Goal: Task Accomplishment & Management: Manage account settings

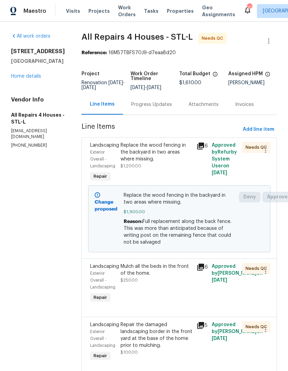
scroll to position [-7, 0]
click at [32, 77] on link "Home details" at bounding box center [26, 76] width 30 height 5
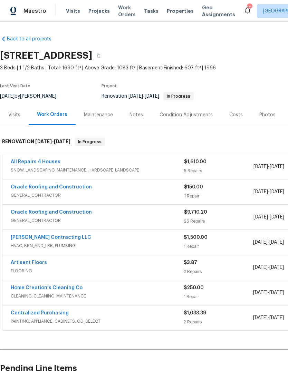
click at [72, 14] on span "Visits" at bounding box center [73, 11] width 14 height 7
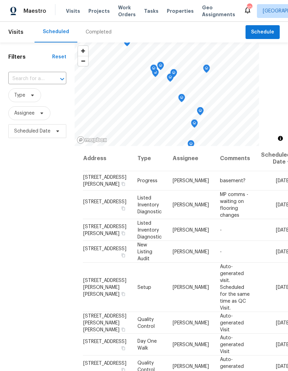
click at [101, 37] on div "Completed" at bounding box center [98, 32] width 42 height 21
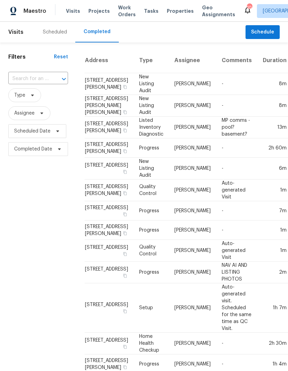
click at [216, 117] on td "-" at bounding box center [236, 106] width 41 height 22
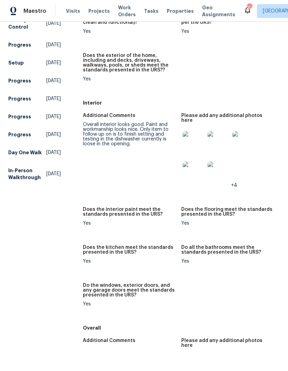
scroll to position [212, 0]
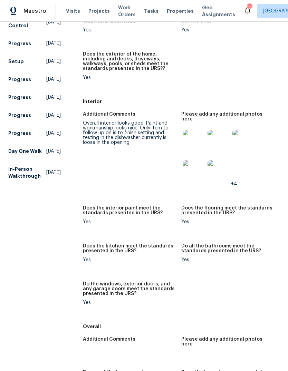
click at [194, 140] on img at bounding box center [194, 141] width 22 height 22
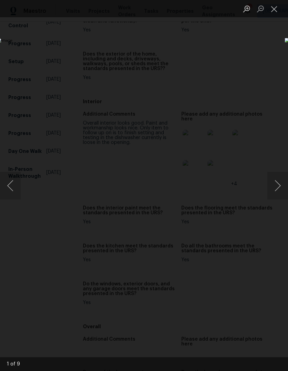
click at [274, 189] on button "Next image" at bounding box center [277, 186] width 21 height 28
click at [279, 183] on button "Next image" at bounding box center [277, 186] width 21 height 28
click at [278, 184] on button "Next image" at bounding box center [277, 186] width 21 height 28
click at [275, 183] on button "Next image" at bounding box center [277, 186] width 21 height 28
click at [273, 15] on button "Close lightbox" at bounding box center [274, 9] width 14 height 12
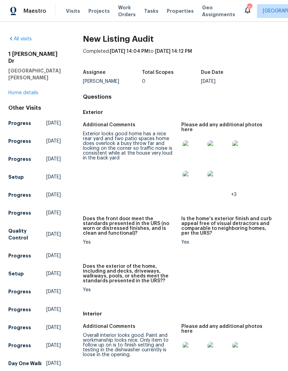
scroll to position [0, 0]
click at [20, 41] on link "All visits" at bounding box center [19, 39] width 23 height 5
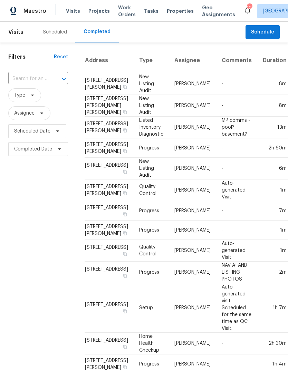
click at [216, 180] on td "-" at bounding box center [236, 169] width 41 height 22
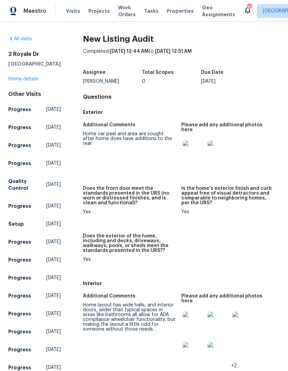
click at [17, 38] on link "All visits" at bounding box center [19, 39] width 23 height 5
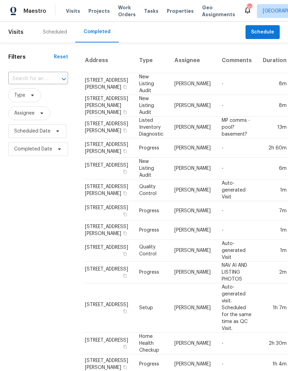
click at [51, 31] on div "Scheduled" at bounding box center [55, 32] width 24 height 7
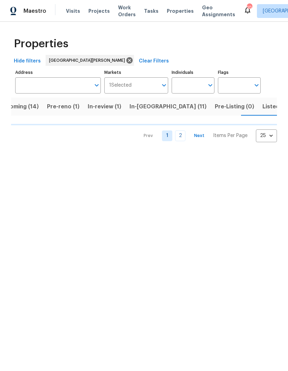
scroll to position [0, 17]
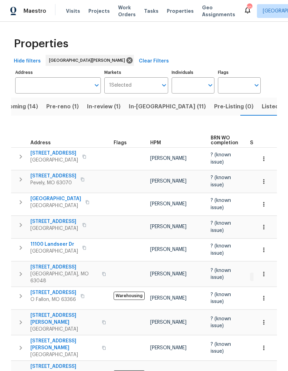
click at [67, 106] on span "Pre-reno (1)" at bounding box center [62, 107] width 32 height 10
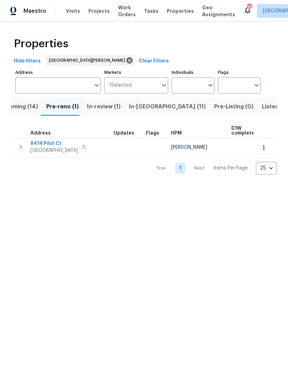
click at [44, 144] on span "8414 Pilot Ct" at bounding box center [54, 143] width 48 height 7
click at [31, 112] on span "Upcoming (14)" at bounding box center [18, 107] width 40 height 10
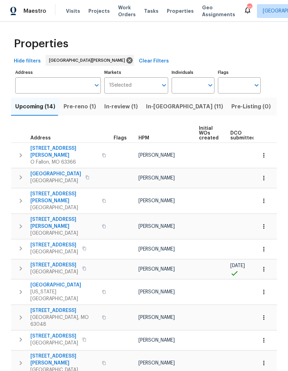
click at [146, 140] on span "HPM" at bounding box center [144, 138] width 11 height 5
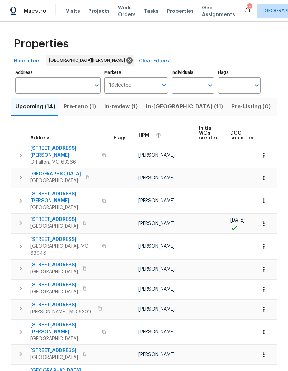
click at [148, 139] on div "HPM" at bounding box center [166, 135] width 55 height 10
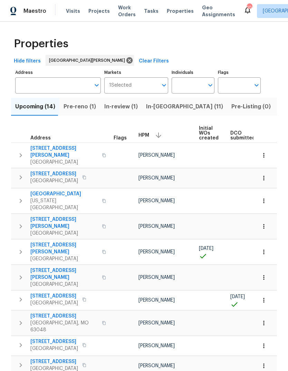
click at [76, 11] on span "Visits" at bounding box center [73, 11] width 14 height 7
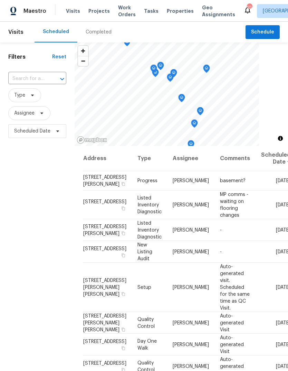
click at [107, 34] on div "Completed" at bounding box center [99, 32] width 26 height 7
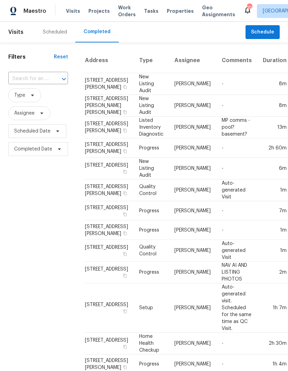
click at [217, 92] on td "-" at bounding box center [236, 84] width 41 height 22
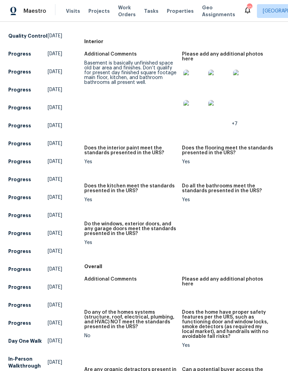
scroll to position [242, 0]
click at [194, 73] on img at bounding box center [194, 80] width 22 height 22
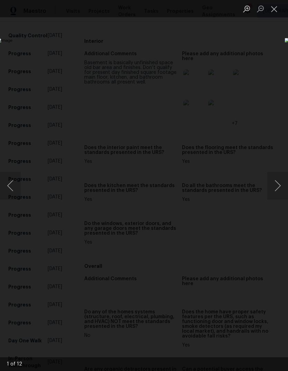
click at [278, 186] on button "Next image" at bounding box center [277, 186] width 21 height 28
click at [275, 189] on button "Next image" at bounding box center [277, 186] width 21 height 28
click at [275, 192] on button "Next image" at bounding box center [277, 186] width 21 height 28
click at [274, 189] on button "Next image" at bounding box center [277, 186] width 21 height 28
click at [278, 185] on button "Next image" at bounding box center [277, 186] width 21 height 28
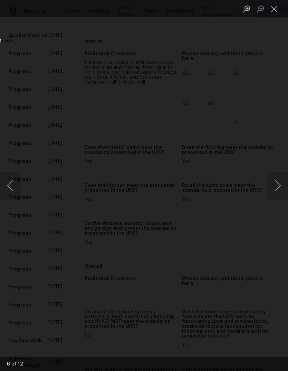
click at [276, 194] on button "Next image" at bounding box center [277, 186] width 21 height 28
click at [278, 187] on button "Next image" at bounding box center [277, 186] width 21 height 28
click at [277, 185] on button "Next image" at bounding box center [277, 186] width 21 height 28
click at [278, 185] on button "Next image" at bounding box center [277, 186] width 21 height 28
click at [269, 193] on button "Next image" at bounding box center [277, 186] width 21 height 28
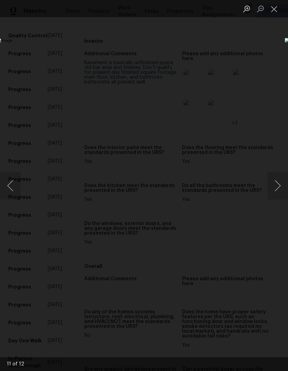
click at [272, 12] on button "Close lightbox" at bounding box center [274, 9] width 14 height 12
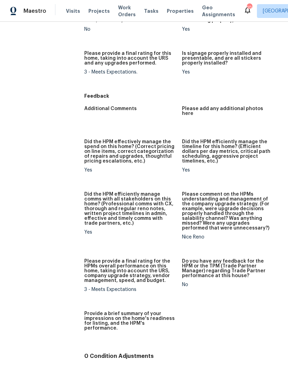
scroll to position [0, 0]
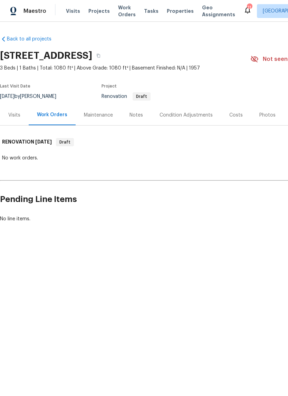
click at [238, 118] on div "Costs" at bounding box center [236, 115] width 30 height 20
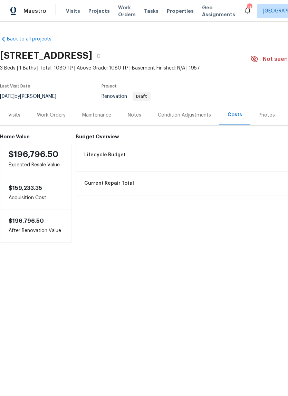
click at [195, 115] on div "Condition Adjustments" at bounding box center [184, 115] width 53 height 7
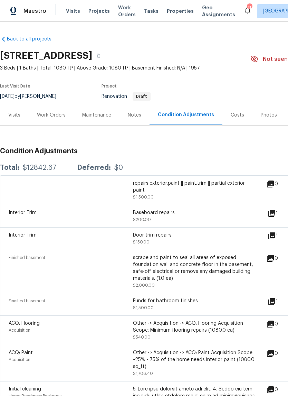
click at [137, 117] on div "Notes" at bounding box center [134, 115] width 13 height 7
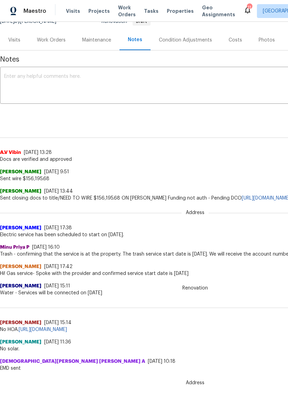
click at [236, 41] on div "Costs" at bounding box center [235, 40] width 13 height 7
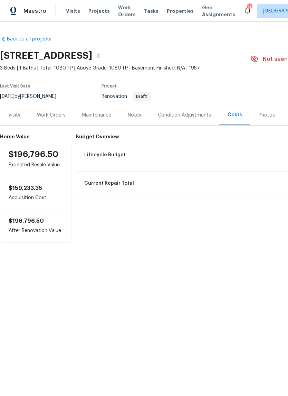
click at [203, 120] on div "Condition Adjustments" at bounding box center [185, 115] width 70 height 20
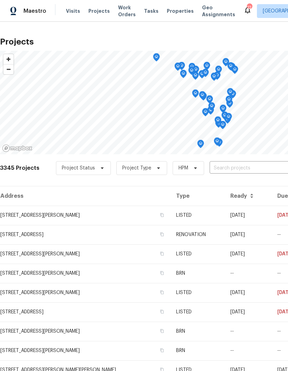
click at [175, 13] on span "Properties" at bounding box center [180, 11] width 27 height 7
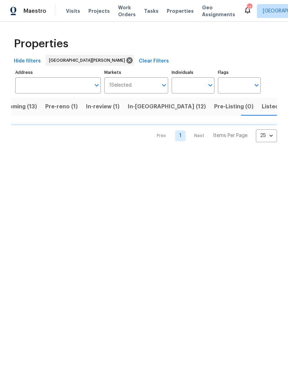
scroll to position [0, 18]
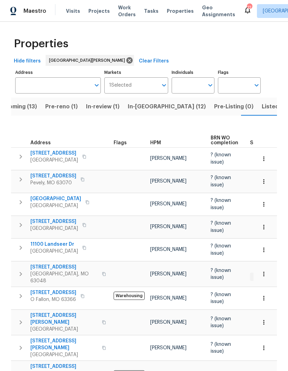
click at [175, 13] on span "Properties" at bounding box center [180, 11] width 27 height 7
click at [149, 110] on span "In-reno (12)" at bounding box center [167, 107] width 78 height 10
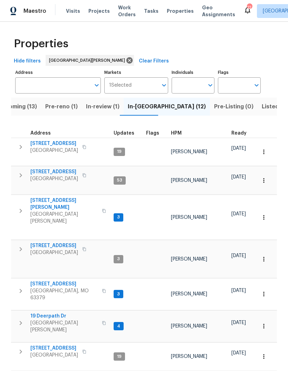
click at [178, 131] on span "HPM" at bounding box center [176, 133] width 11 height 5
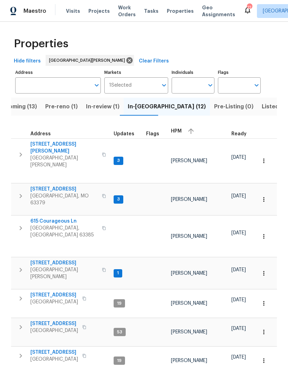
click at [174, 133] on span "HPM" at bounding box center [176, 131] width 11 height 5
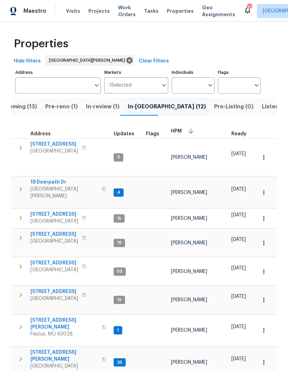
click at [59, 186] on span "[GEOGRAPHIC_DATA][PERSON_NAME]" at bounding box center [63, 193] width 67 height 14
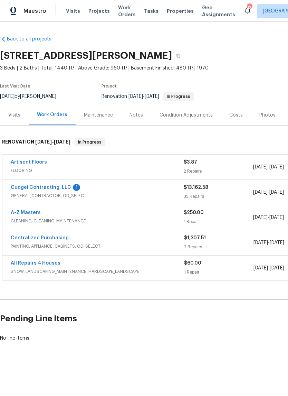
click at [35, 186] on link "Cudgel Contracting, LLC" at bounding box center [41, 187] width 60 height 5
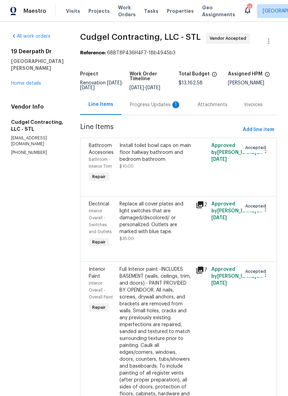
click at [170, 114] on div "Progress Updates 1" at bounding box center [156, 104] width 68 height 20
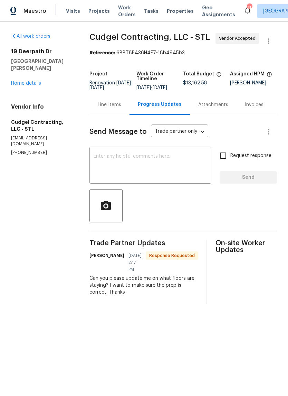
click at [163, 167] on textarea at bounding box center [151, 166] width 114 height 24
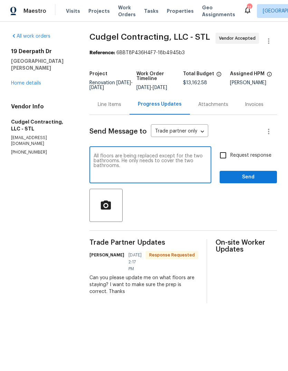
click at [135, 167] on textarea "All floors are being replaced except for the two bathrooms. He only needs to co…" at bounding box center [151, 166] width 114 height 24
click at [130, 164] on textarea "All floors are being replaced except for the two bathrooms. He only needs to co…" at bounding box center [151, 166] width 114 height 24
type textarea "All floors are being replaced except for the two bathrooms. You only needs to c…"
click at [264, 159] on span "Request response" at bounding box center [250, 155] width 41 height 7
click at [230, 160] on input "Request response" at bounding box center [223, 155] width 15 height 15
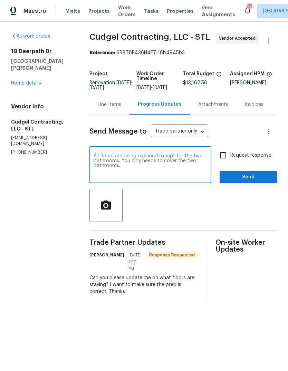
checkbox input "true"
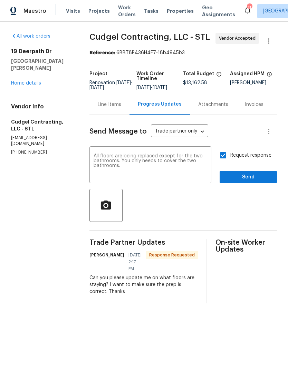
click at [266, 181] on span "Send" at bounding box center [248, 177] width 46 height 9
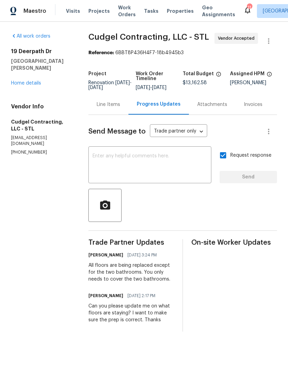
click at [180, 173] on textarea at bounding box center [150, 166] width 115 height 24
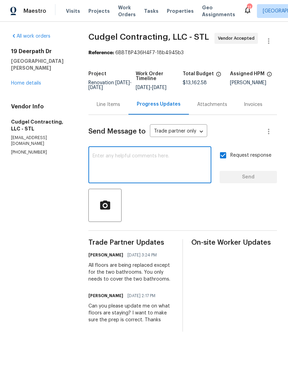
click at [117, 108] on div "Line Items" at bounding box center [108, 104] width 23 height 7
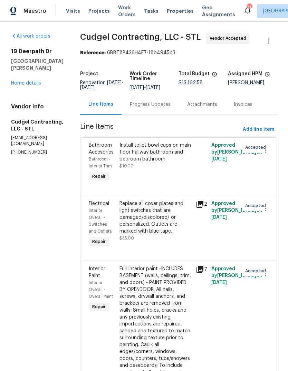
click at [203, 273] on icon at bounding box center [200, 269] width 7 height 7
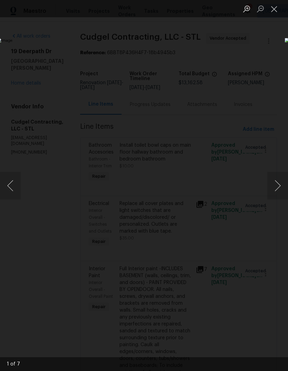
click at [280, 195] on button "Next image" at bounding box center [277, 186] width 21 height 28
click at [280, 191] on button "Next image" at bounding box center [277, 186] width 21 height 28
click at [279, 193] on button "Next image" at bounding box center [277, 186] width 21 height 28
click at [278, 192] on button "Next image" at bounding box center [277, 186] width 21 height 28
click at [278, 193] on button "Next image" at bounding box center [277, 186] width 21 height 28
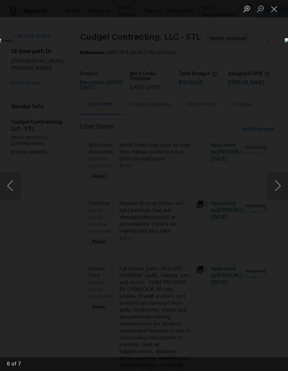
click at [282, 186] on button "Next image" at bounding box center [277, 186] width 21 height 28
click at [277, 189] on button "Next image" at bounding box center [277, 186] width 21 height 28
click at [276, 185] on button "Next image" at bounding box center [277, 186] width 21 height 28
click at [279, 186] on button "Next image" at bounding box center [277, 186] width 21 height 28
click at [276, 190] on button "Next image" at bounding box center [277, 186] width 21 height 28
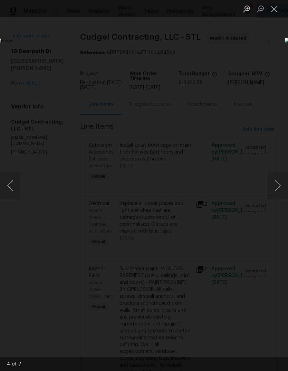
click at [275, 186] on button "Next image" at bounding box center [277, 186] width 21 height 28
click at [279, 9] on button "Close lightbox" at bounding box center [274, 9] width 14 height 12
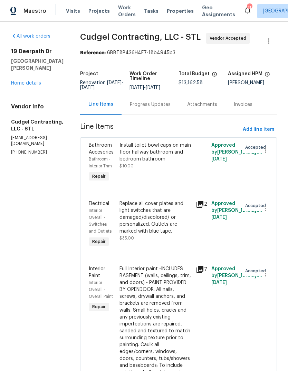
click at [204, 274] on icon at bounding box center [200, 270] width 8 height 8
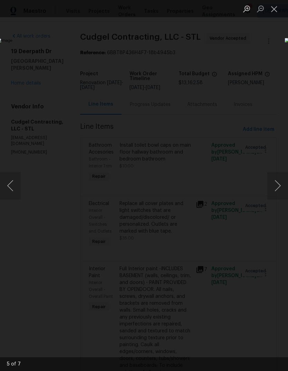
click at [276, 192] on button "Next image" at bounding box center [277, 186] width 21 height 28
click at [278, 187] on button "Next image" at bounding box center [277, 186] width 21 height 28
click at [276, 190] on button "Next image" at bounding box center [277, 186] width 21 height 28
click at [276, 184] on button "Next image" at bounding box center [277, 186] width 21 height 28
click at [278, 180] on button "Next image" at bounding box center [277, 186] width 21 height 28
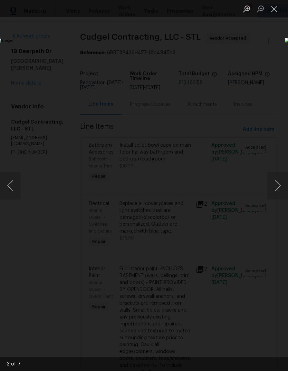
click at [279, 181] on button "Next image" at bounding box center [277, 186] width 21 height 28
click at [280, 180] on button "Next image" at bounding box center [277, 186] width 21 height 28
click at [276, 177] on button "Next image" at bounding box center [277, 186] width 21 height 28
click at [278, 177] on button "Next image" at bounding box center [277, 186] width 21 height 28
click at [273, 10] on button "Close lightbox" at bounding box center [274, 9] width 14 height 12
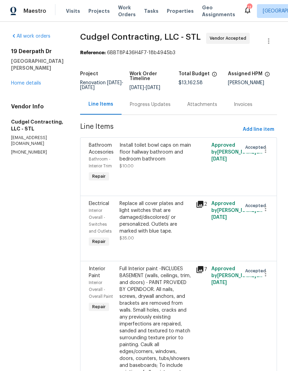
click at [36, 81] on link "Home details" at bounding box center [26, 83] width 30 height 5
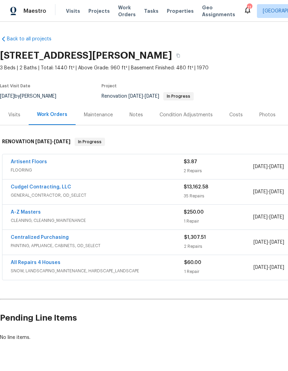
click at [44, 162] on link "Artisent Floors" at bounding box center [29, 162] width 36 height 5
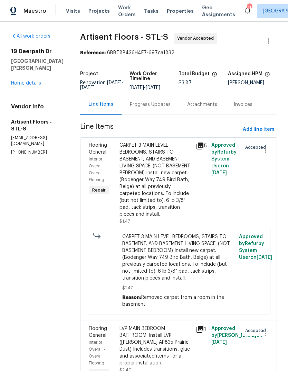
click at [35, 85] on link "Home details" at bounding box center [26, 83] width 30 height 5
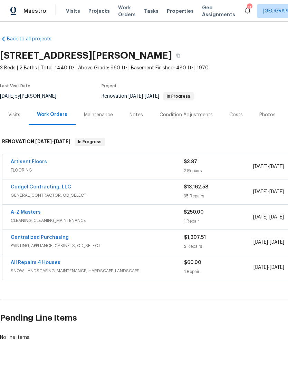
click at [54, 195] on span "GENERAL_CONTRACTOR, OD_SELECT" at bounding box center [97, 195] width 173 height 7
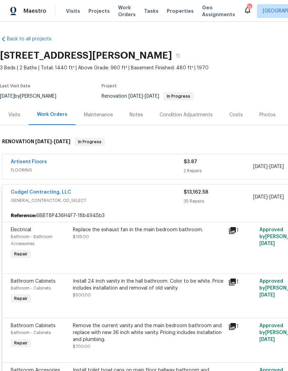
click at [57, 194] on link "Cudgel Contracting, LLC" at bounding box center [41, 192] width 60 height 5
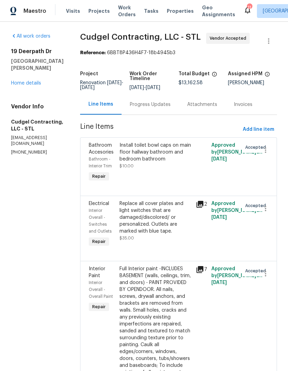
click at [169, 108] on div "Progress Updates" at bounding box center [150, 104] width 41 height 7
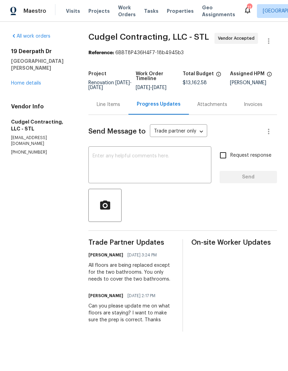
click at [187, 172] on textarea at bounding box center [150, 166] width 115 height 24
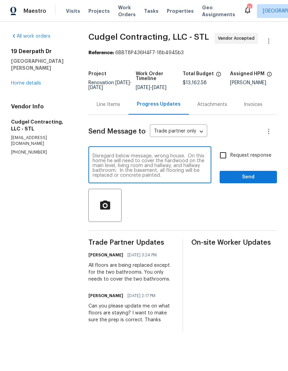
scroll to position [10, 0]
type textarea "Disregard below message, wrong house. On this home he will need to cover the ha…"
click at [267, 159] on span "Request response" at bounding box center [250, 155] width 41 height 7
click at [230, 160] on input "Request response" at bounding box center [223, 155] width 15 height 15
checkbox input "true"
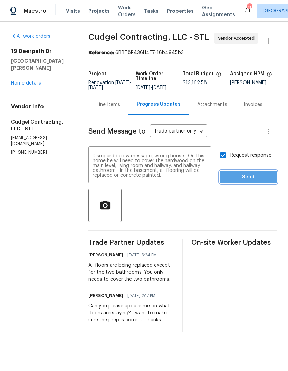
click at [266, 180] on span "Send" at bounding box center [248, 177] width 46 height 9
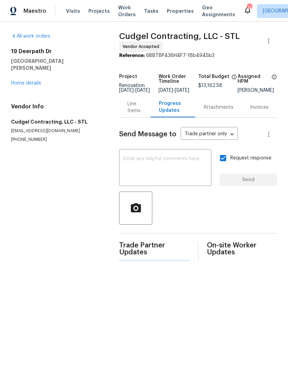
scroll to position [0, 0]
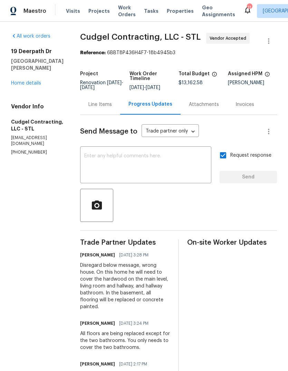
click at [177, 170] on textarea at bounding box center [145, 166] width 123 height 24
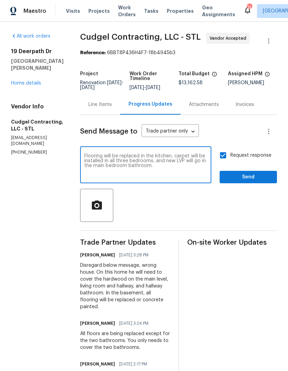
type textarea "Flooring will be replaced in the kitchen, carpet will be installed in all three…"
click at [261, 180] on span "Send" at bounding box center [248, 177] width 46 height 9
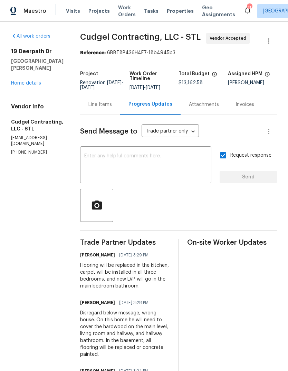
click at [169, 170] on textarea at bounding box center [145, 166] width 123 height 24
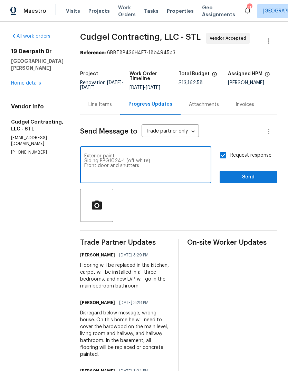
click at [94, 170] on textarea "Exterior paint: Siding PPG1024-1 (off white) Front door and shutters" at bounding box center [145, 166] width 123 height 24
click at [183, 172] on textarea "Exterior paint: Siding PPG1024-1 (off white) Front door and shutters" at bounding box center [145, 166] width 123 height 24
type textarea "Exterior paint: Siding PPG1024-1 (off white) Front door and shutters PPG14-28 A…"
click at [266, 182] on span "Send" at bounding box center [248, 177] width 46 height 9
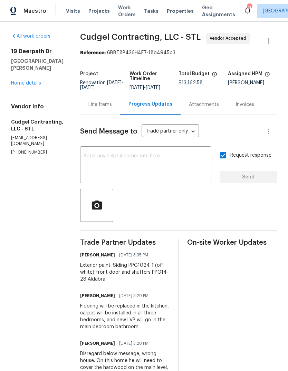
click at [35, 81] on link "Home details" at bounding box center [26, 83] width 30 height 5
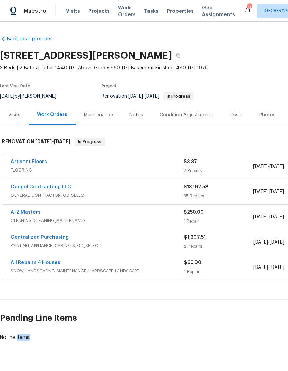
click at [175, 280] on div "All Repairs 4 Houses SNOW, LANDSCAPING_MAINTENANCE, HARDSCAPE_LANDSCAPE $60.00 …" at bounding box center [195, 267] width 386 height 25
click at [268, 115] on div "Photos" at bounding box center [267, 115] width 16 height 7
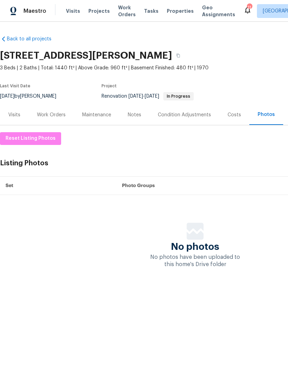
click at [238, 117] on div "Costs" at bounding box center [234, 115] width 13 height 7
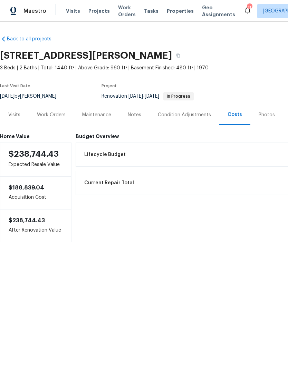
click at [203, 117] on div "Condition Adjustments" at bounding box center [184, 115] width 53 height 7
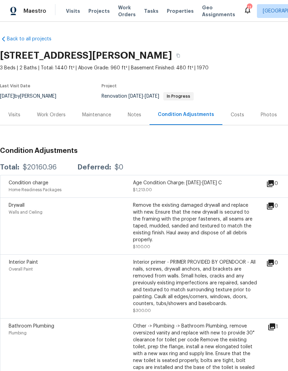
click at [141, 113] on div "Notes" at bounding box center [134, 115] width 13 height 7
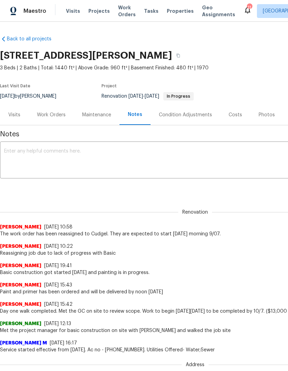
click at [58, 117] on div "Work Orders" at bounding box center [51, 115] width 29 height 7
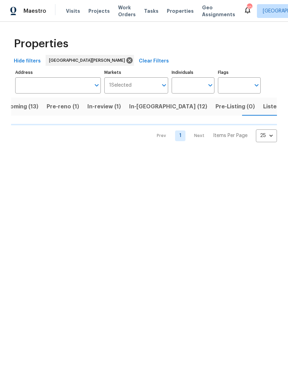
scroll to position [0, 18]
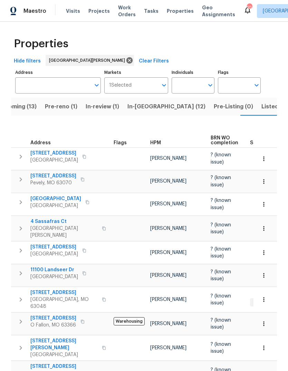
click at [160, 142] on div "HPM" at bounding box center [177, 143] width 55 height 5
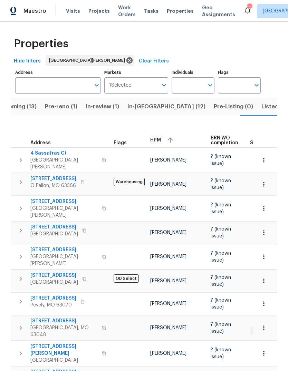
click at [159, 139] on span "HPM" at bounding box center [155, 140] width 11 height 5
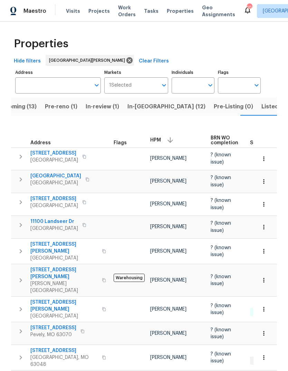
click at [73, 299] on span "[STREET_ADDRESS][PERSON_NAME]" at bounding box center [63, 306] width 67 height 14
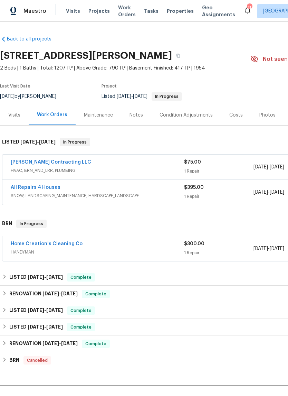
click at [78, 243] on link "Home Creation's Cleaning Co" at bounding box center [47, 243] width 72 height 5
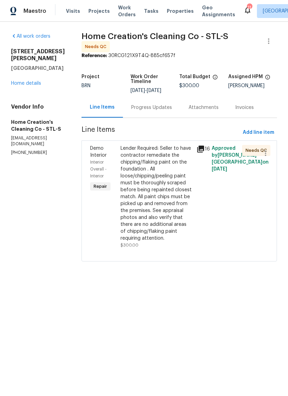
click at [203, 148] on icon at bounding box center [201, 149] width 8 height 8
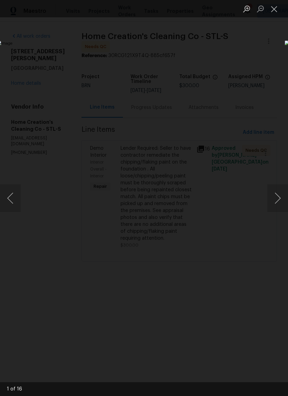
click at [278, 201] on button "Next image" at bounding box center [277, 198] width 21 height 28
click at [277, 200] on button "Next image" at bounding box center [277, 198] width 21 height 28
click at [276, 200] on button "Next image" at bounding box center [277, 198] width 21 height 28
click at [276, 198] on button "Next image" at bounding box center [277, 198] width 21 height 28
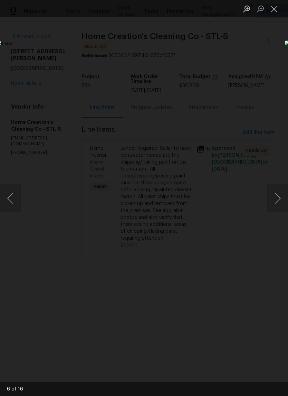
click at [277, 197] on button "Next image" at bounding box center [277, 198] width 21 height 28
click at [276, 198] on button "Next image" at bounding box center [277, 198] width 21 height 28
click at [275, 199] on button "Next image" at bounding box center [277, 198] width 21 height 28
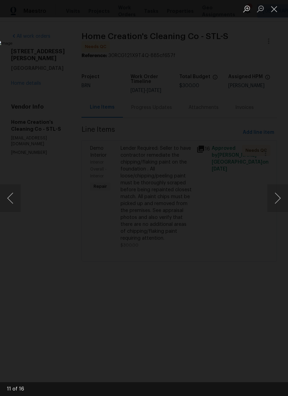
click at [276, 199] on button "Next image" at bounding box center [277, 198] width 21 height 28
click at [277, 199] on button "Next image" at bounding box center [277, 198] width 21 height 28
click at [278, 199] on button "Next image" at bounding box center [277, 198] width 21 height 28
click at [277, 200] on button "Next image" at bounding box center [277, 198] width 21 height 28
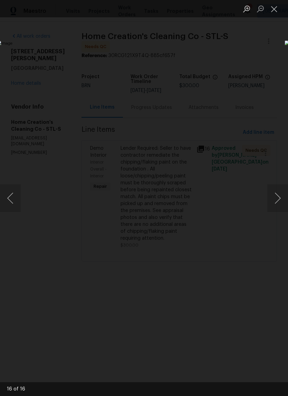
click at [274, 12] on button "Close lightbox" at bounding box center [274, 9] width 14 height 12
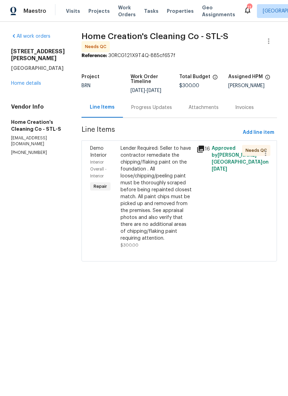
click at [38, 86] on link "Home details" at bounding box center [26, 83] width 30 height 5
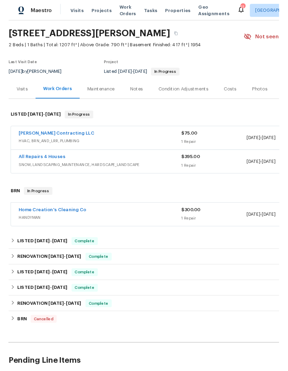
scroll to position [20, 0]
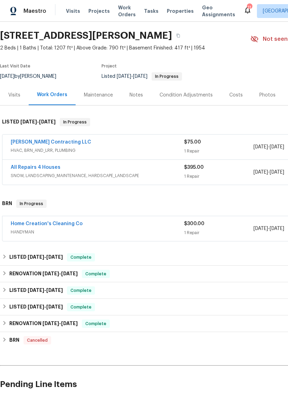
click at [35, 168] on link "All Repairs 4 Houses" at bounding box center [36, 167] width 50 height 5
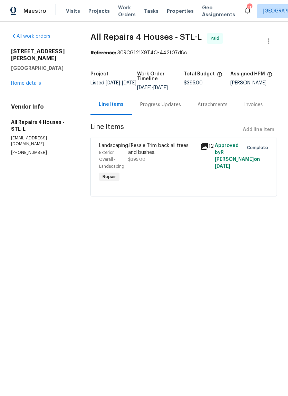
click at [205, 150] on icon at bounding box center [204, 146] width 7 height 7
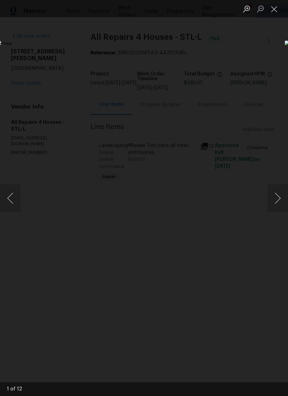
click at [283, 195] on button "Next image" at bounding box center [277, 198] width 21 height 28
click at [279, 193] on button "Next image" at bounding box center [277, 198] width 21 height 28
click at [279, 192] on button "Next image" at bounding box center [277, 198] width 21 height 28
click at [274, 193] on button "Next image" at bounding box center [277, 198] width 21 height 28
click at [274, 191] on button "Next image" at bounding box center [277, 198] width 21 height 28
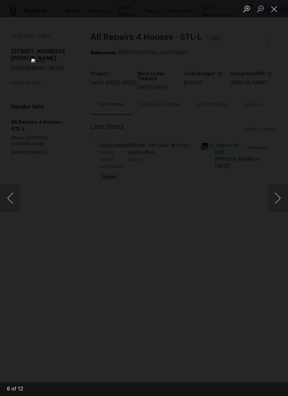
click at [273, 192] on button "Next image" at bounding box center [277, 198] width 21 height 28
click at [275, 14] on button "Close lightbox" at bounding box center [274, 9] width 14 height 12
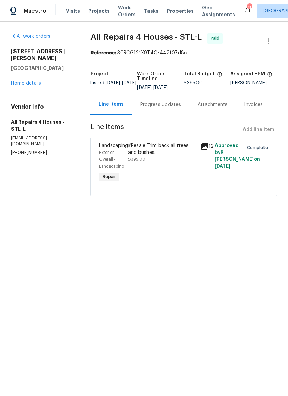
click at [20, 81] on link "Home details" at bounding box center [26, 83] width 30 height 5
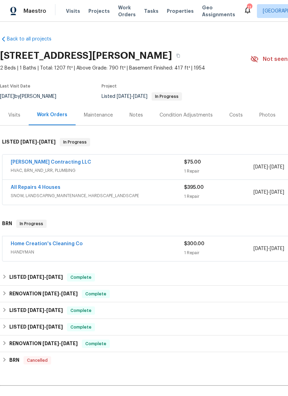
click at [32, 161] on link "Loftin Contracting LLC" at bounding box center [51, 162] width 80 height 5
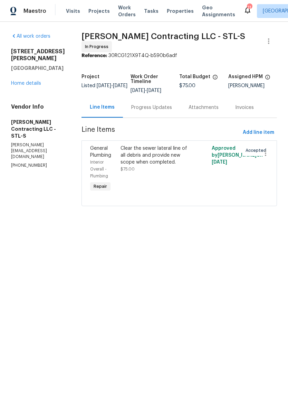
click at [18, 84] on link "Home details" at bounding box center [26, 83] width 30 height 5
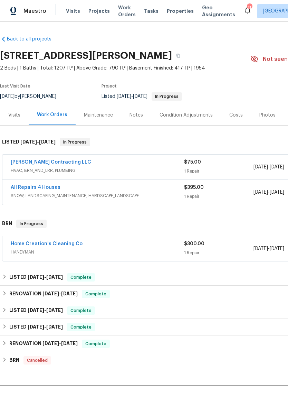
click at [63, 168] on span "HVAC, BRN_AND_LRR, PLUMBING" at bounding box center [97, 170] width 173 height 7
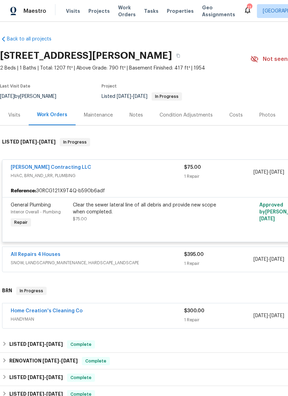
click at [59, 165] on link "Loftin Contracting LLC" at bounding box center [51, 167] width 80 height 5
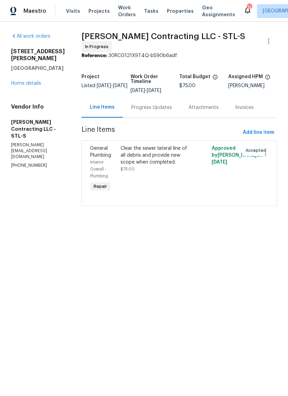
click at [164, 104] on div "Progress Updates" at bounding box center [151, 107] width 41 height 7
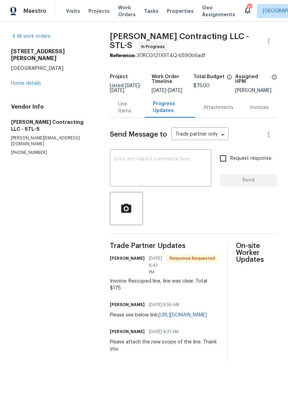
click at [118, 112] on div "Line Items" at bounding box center [127, 108] width 18 height 14
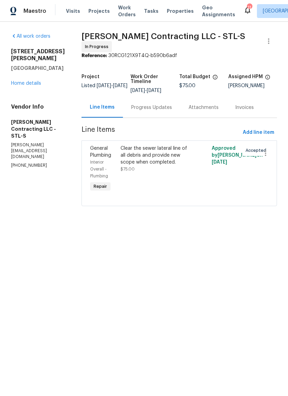
click at [175, 163] on div "Clear the sewer lateral line of all debris and provide new scope when completed…" at bounding box center [157, 159] width 72 height 28
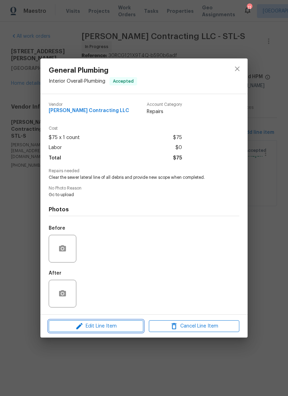
click at [122, 328] on span "Edit Line Item" at bounding box center [96, 326] width 91 height 9
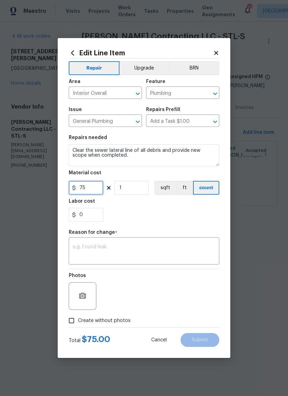
click at [95, 191] on input "75" at bounding box center [86, 188] width 35 height 14
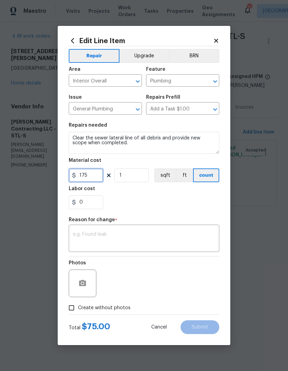
type input "175"
click at [183, 205] on div "0" at bounding box center [144, 203] width 151 height 14
click at [149, 236] on textarea at bounding box center [144, 239] width 142 height 15
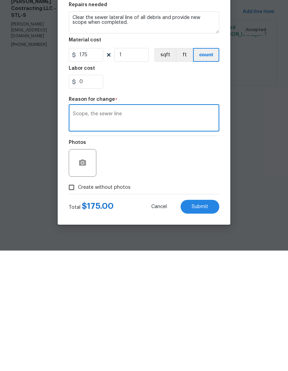
click at [89, 232] on textarea "Scope, the sewer line" at bounding box center [144, 239] width 142 height 15
click at [86, 232] on textarea "Scope, the sewer line" at bounding box center [144, 239] width 142 height 15
click at [193, 227] on div "Scope the sewer line x ​" at bounding box center [144, 240] width 151 height 26
click at [179, 232] on textarea "Scope the sewer line" at bounding box center [144, 239] width 142 height 15
type textarea "Scope the sewer line and removed debris"
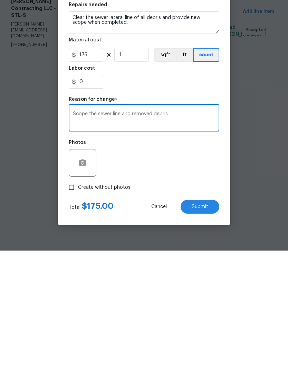
click at [211, 257] on div "Photos" at bounding box center [144, 279] width 151 height 45
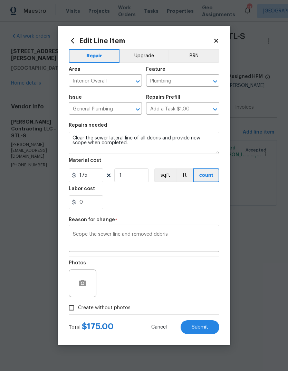
click at [202, 332] on button "Submit" at bounding box center [200, 328] width 39 height 14
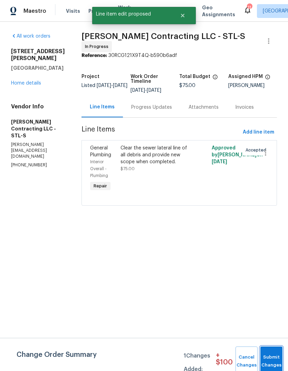
click at [269, 360] on button "Submit Changes" at bounding box center [271, 362] width 22 height 30
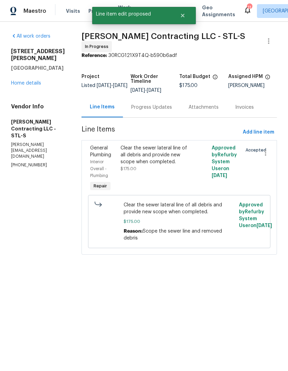
click at [38, 83] on link "Home details" at bounding box center [26, 83] width 30 height 5
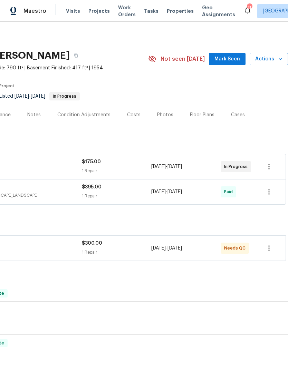
scroll to position [0, 102]
click at [237, 60] on span "Mark Seen" at bounding box center [228, 59] width 26 height 9
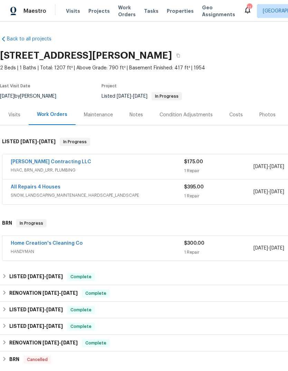
scroll to position [0, 0]
